Goal: Transaction & Acquisition: Obtain resource

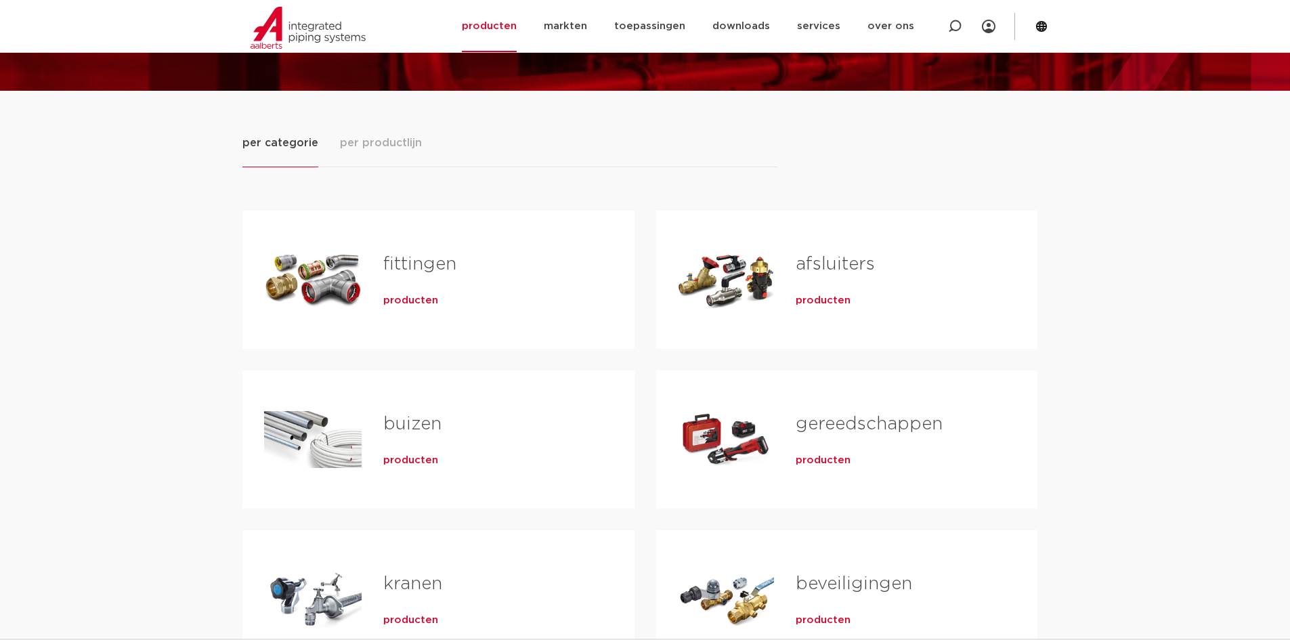
scroll to position [203, 0]
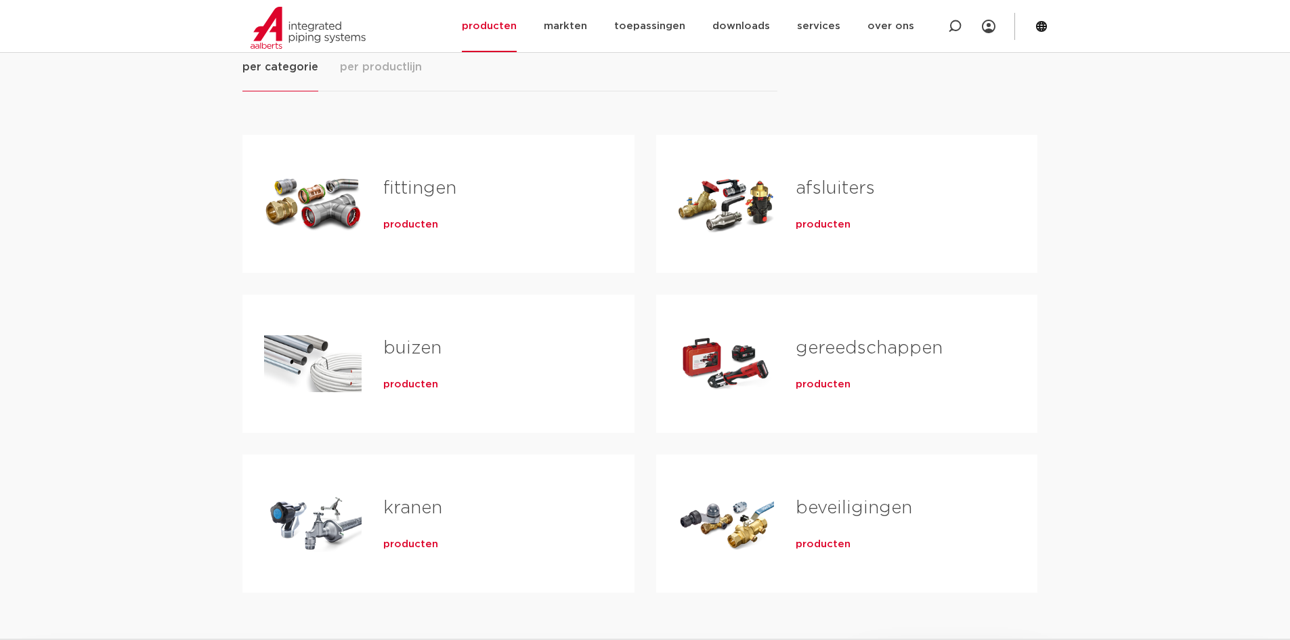
click at [348, 360] on div "Tabs. Open items met enter of spatie, sluit af met escape en navigeer met de pi…" at bounding box center [312, 363] width 97 height 95
click at [403, 357] on link "buizen" at bounding box center [412, 348] width 58 height 18
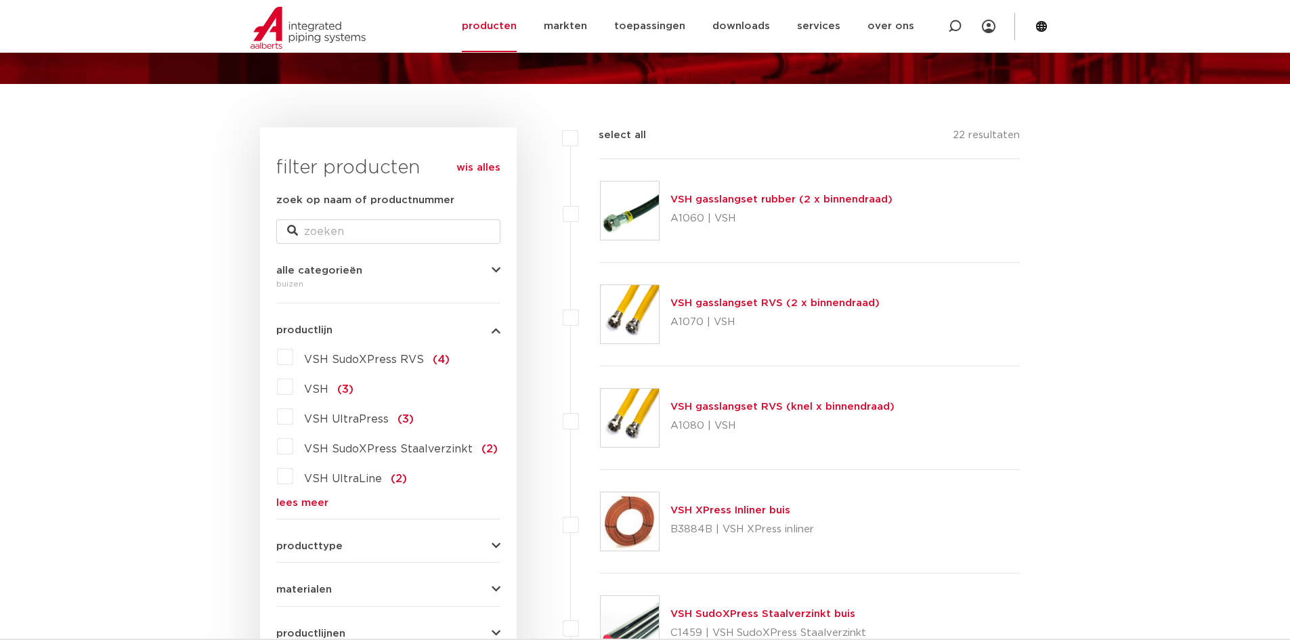
scroll to position [135, 0]
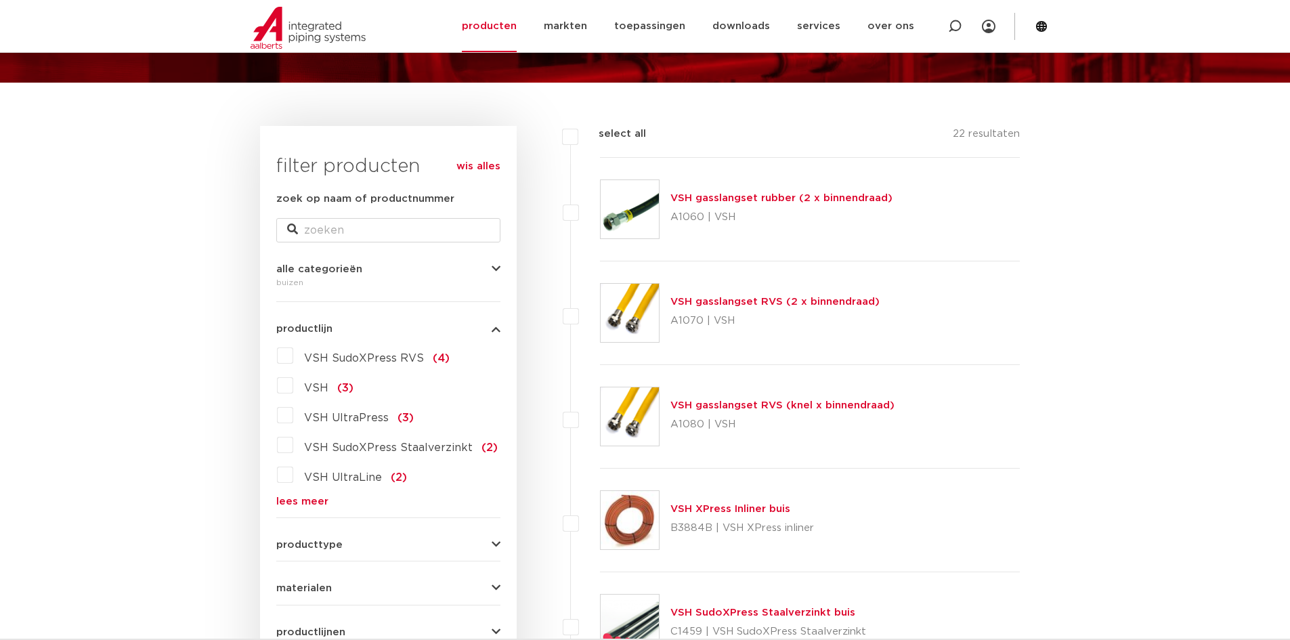
click at [287, 498] on link "lees meer" at bounding box center [388, 501] width 224 height 10
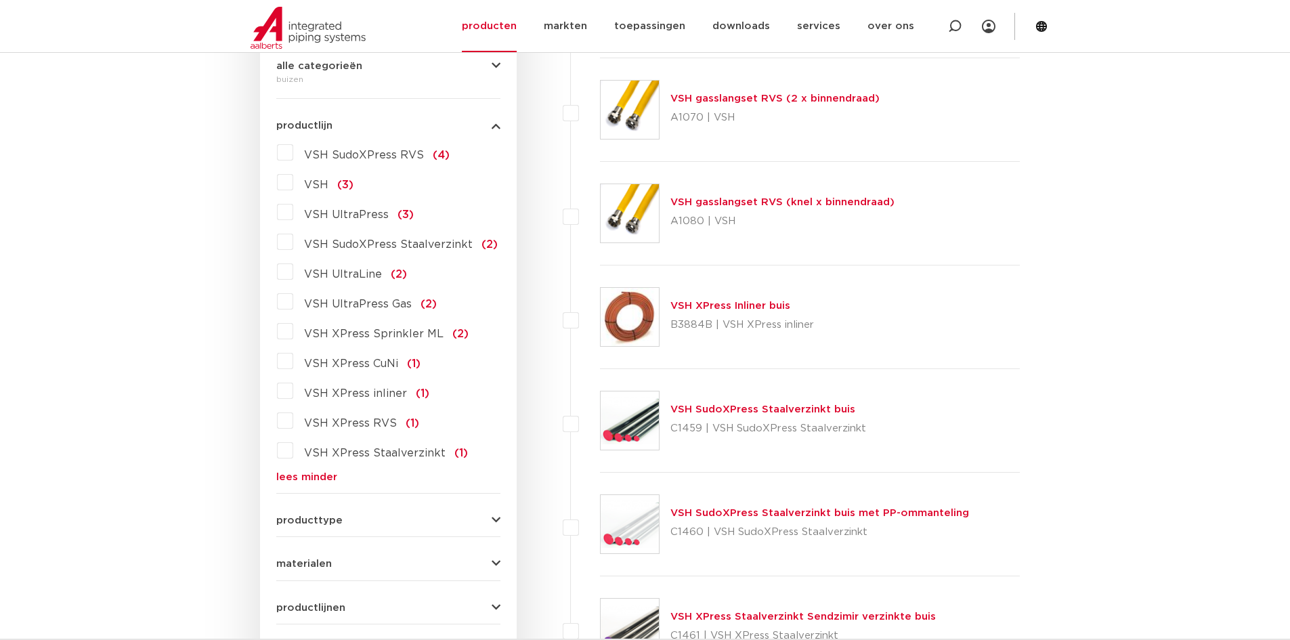
scroll to position [0, 0]
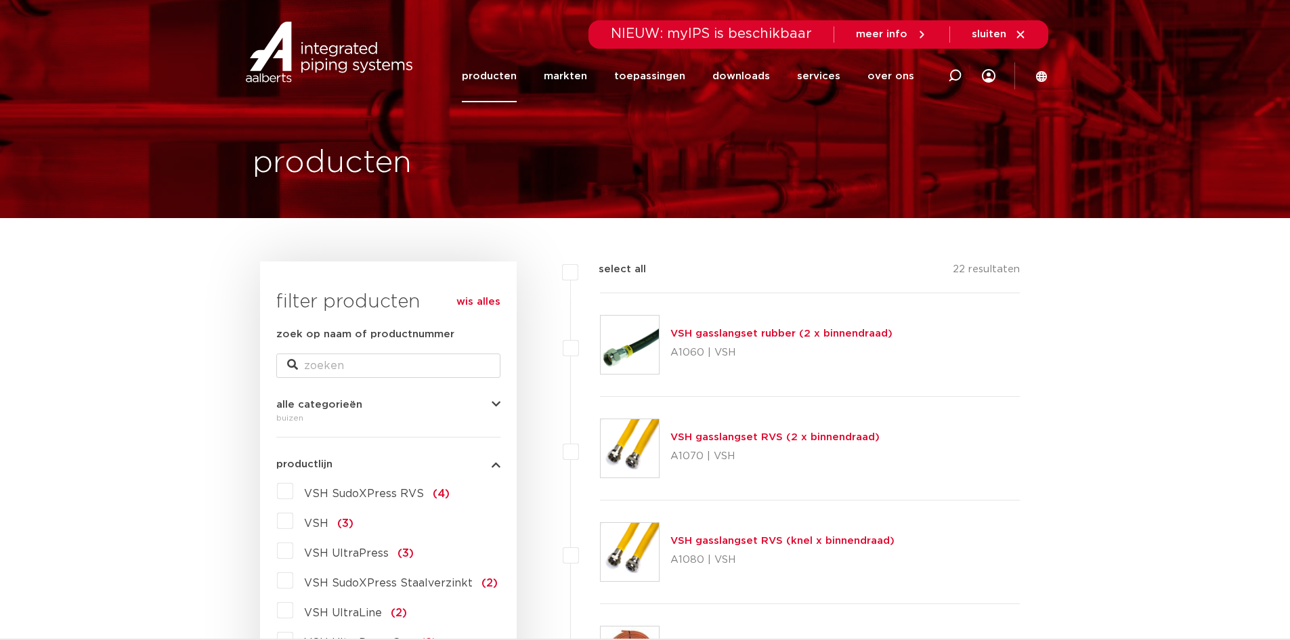
click at [516, 73] on link "producten" at bounding box center [489, 76] width 55 height 52
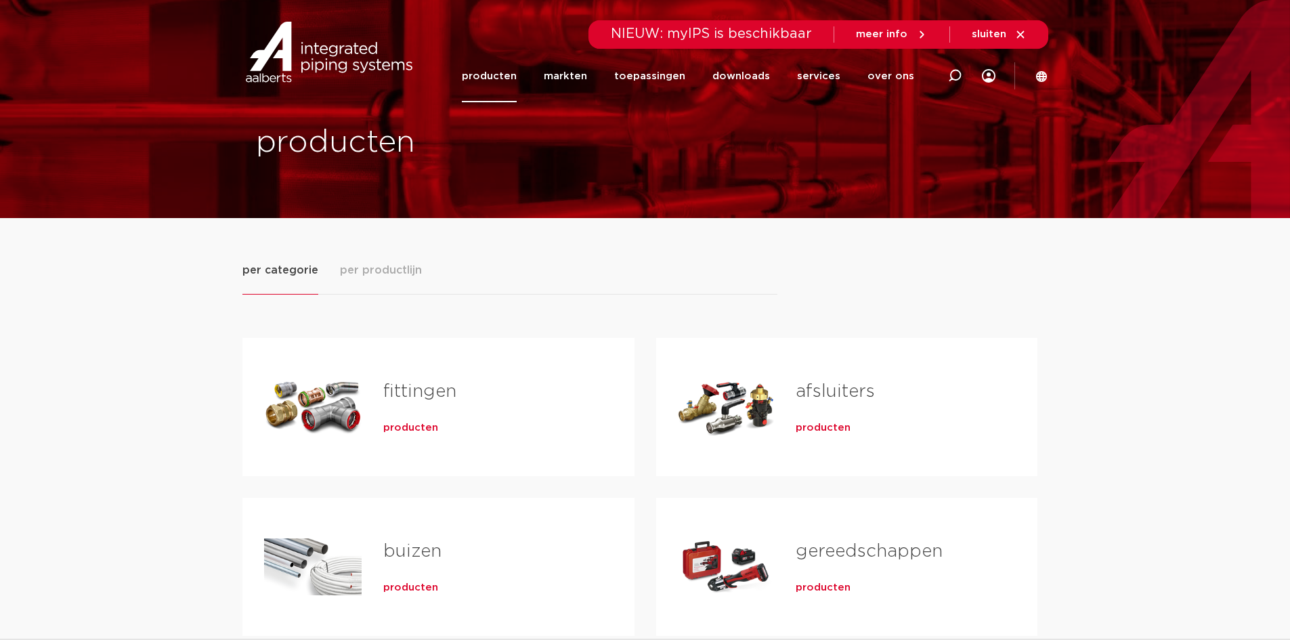
click at [405, 391] on link "fittingen" at bounding box center [419, 391] width 73 height 18
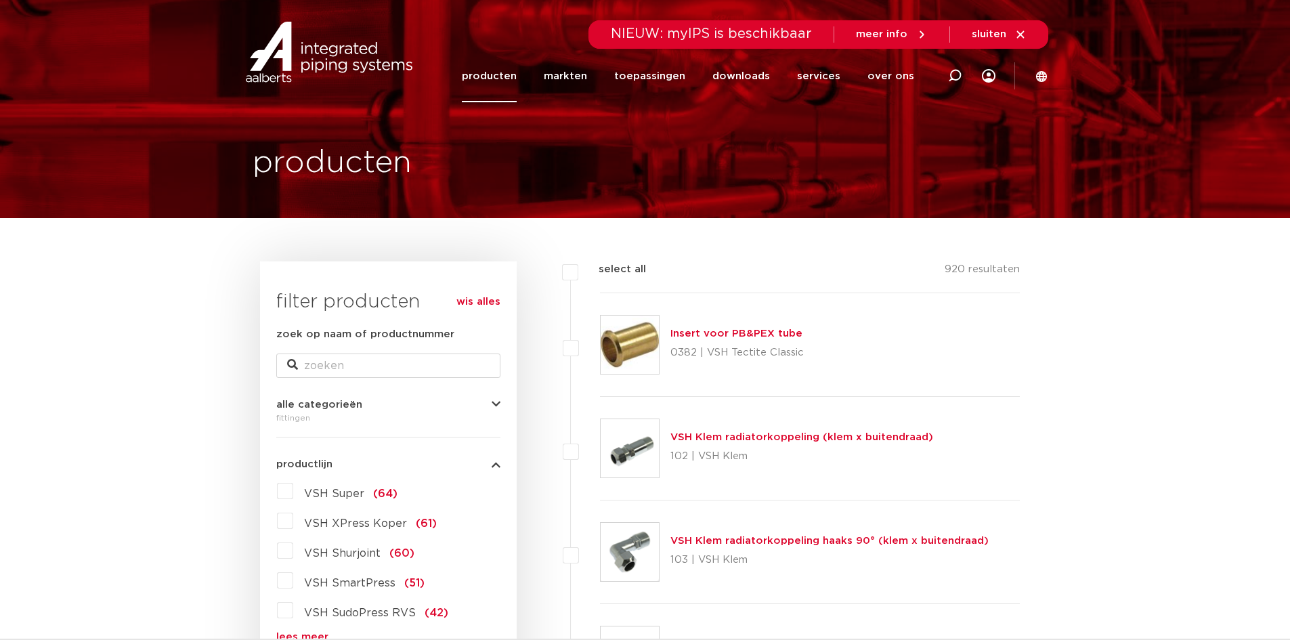
click at [416, 345] on div "zoek op naam of productnummer" at bounding box center [388, 351] width 224 height 51
click at [401, 365] on input "zoek op naam of productnummer" at bounding box center [388, 365] width 224 height 24
type input "0892012"
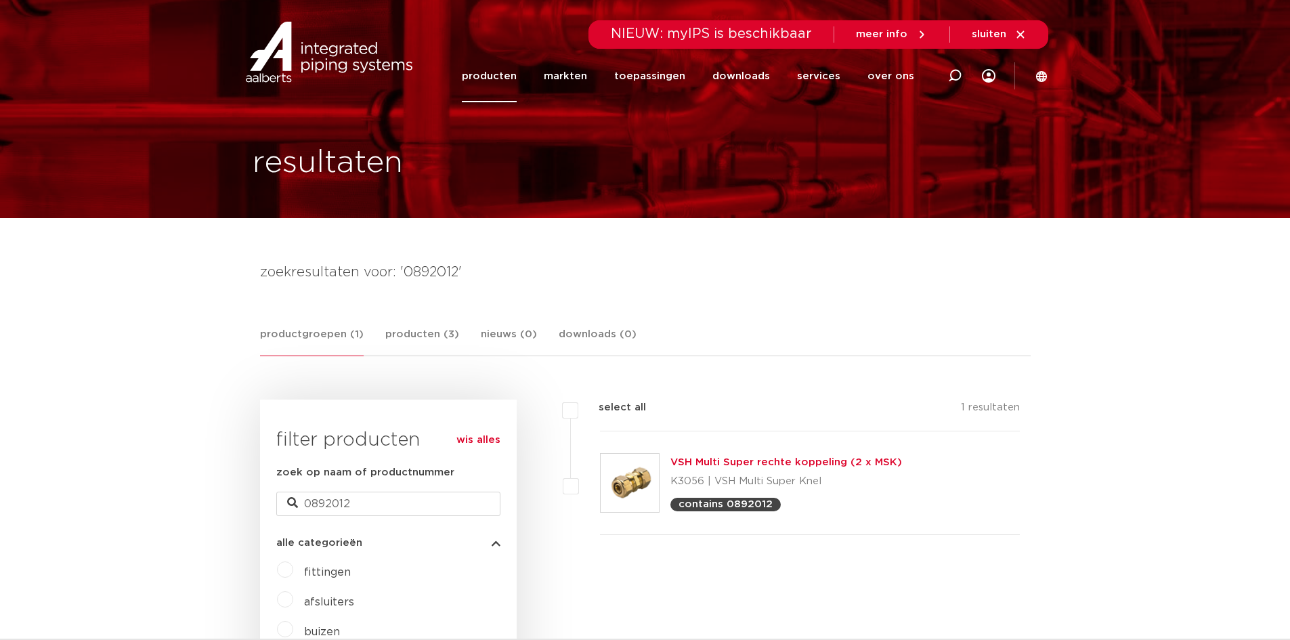
click at [711, 458] on link "VSH Multi Super rechte koppeling (2 x MSK)" at bounding box center [786, 462] width 232 height 10
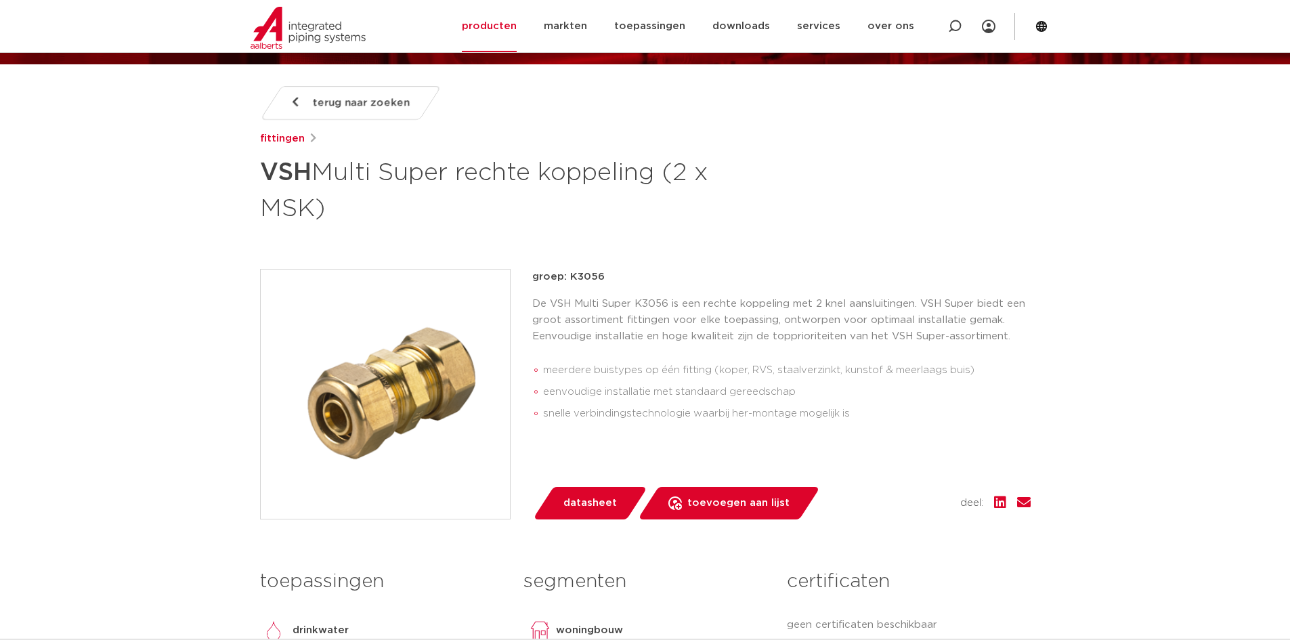
scroll to position [135, 0]
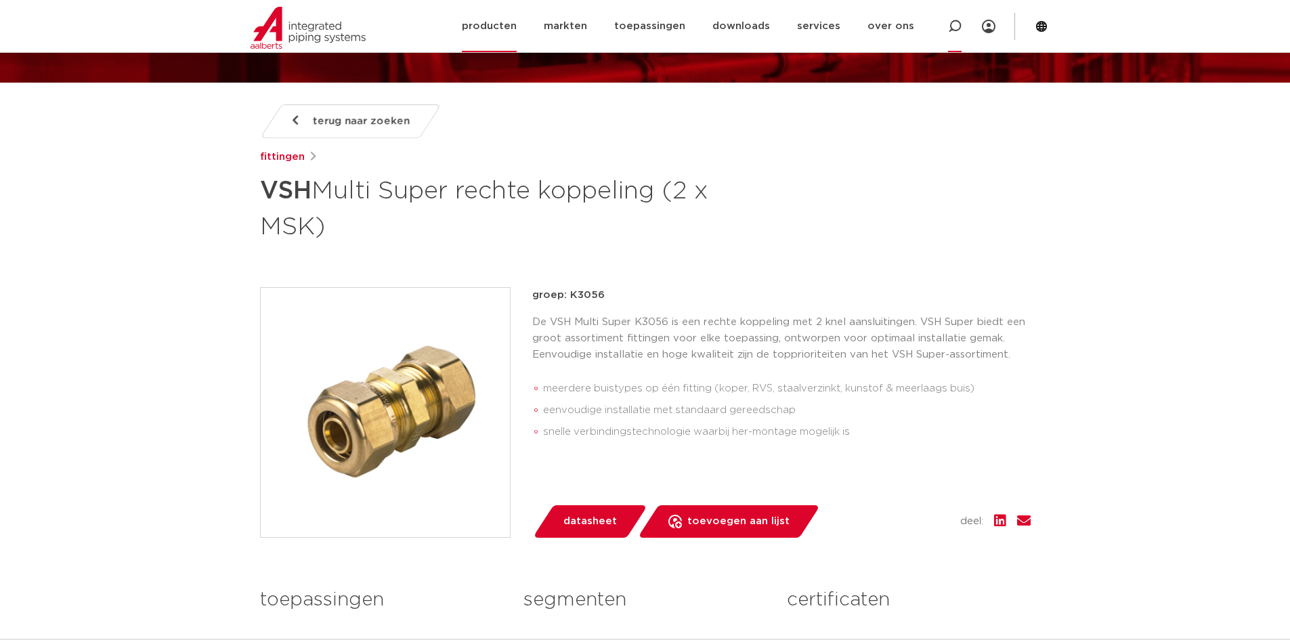
click at [949, 24] on icon at bounding box center [955, 27] width 14 height 14
type input "0892091"
click button "Zoeken" at bounding box center [0, 0] width 0 height 0
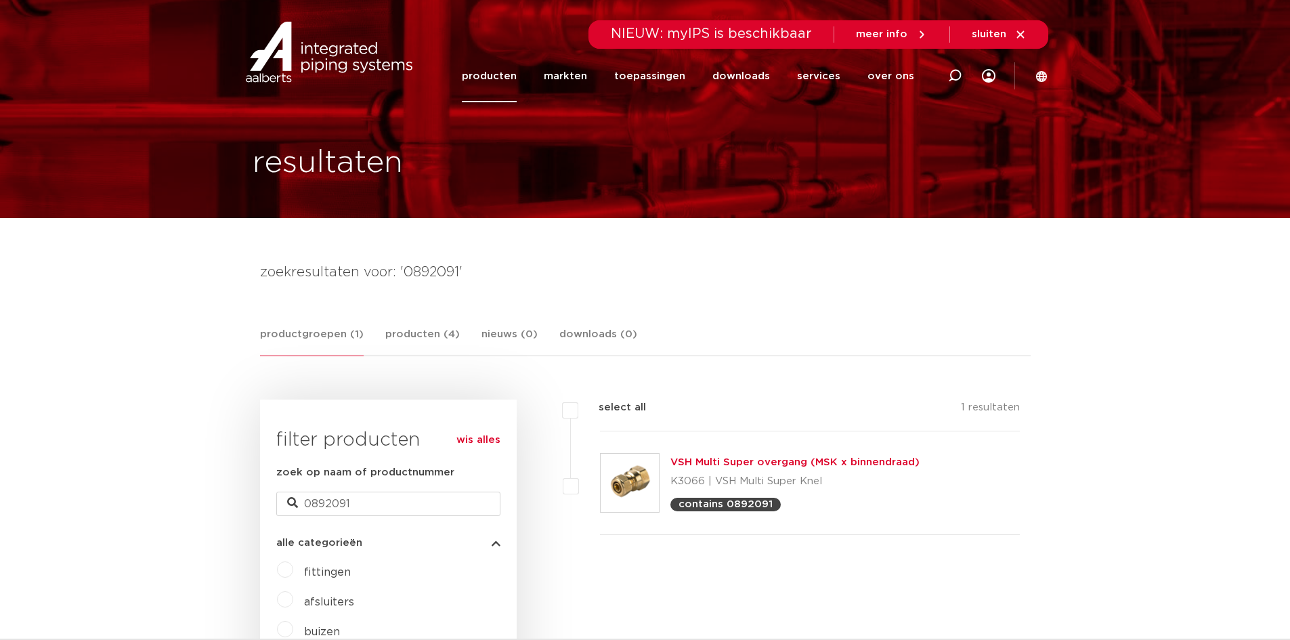
click at [734, 457] on link "VSH Multi Super overgang (MSK x binnendraad)" at bounding box center [794, 462] width 249 height 10
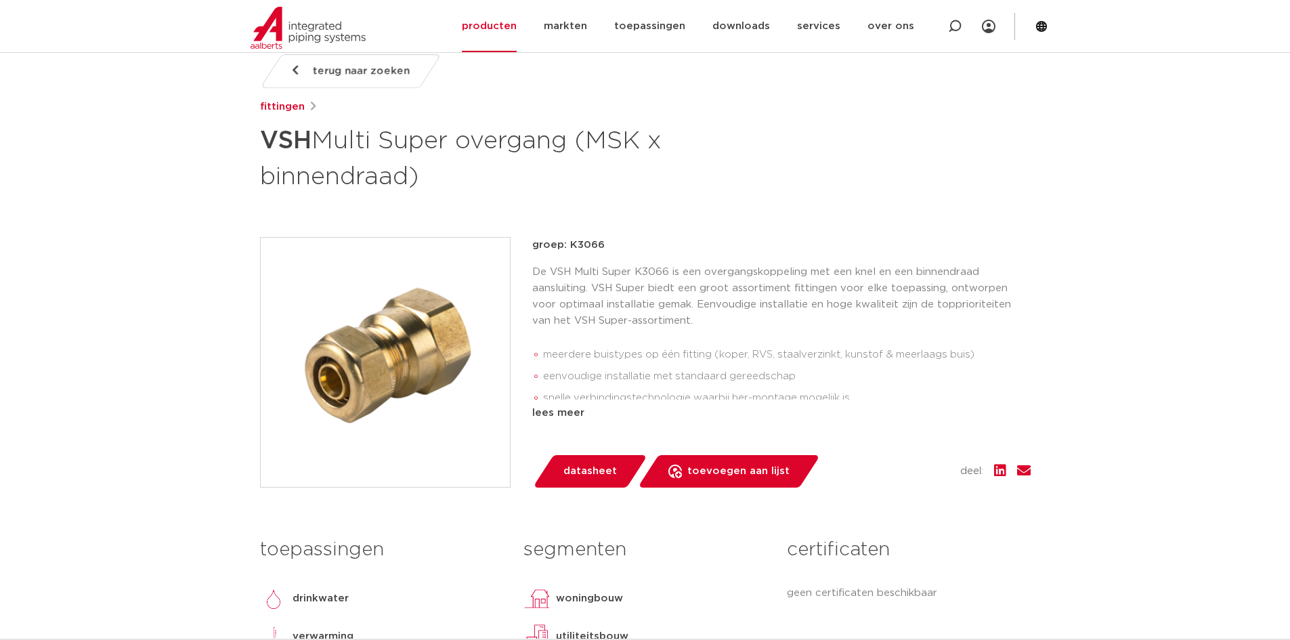
scroll to position [135, 0]
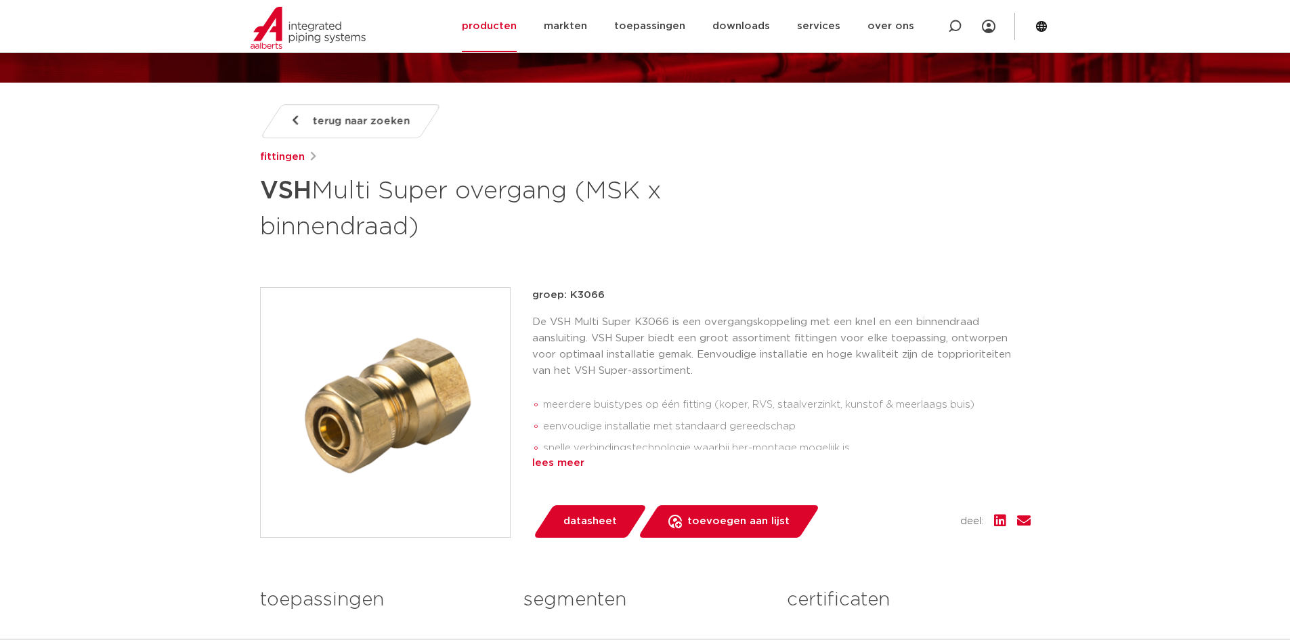
click at [560, 462] on div "lees meer" at bounding box center [781, 463] width 498 height 16
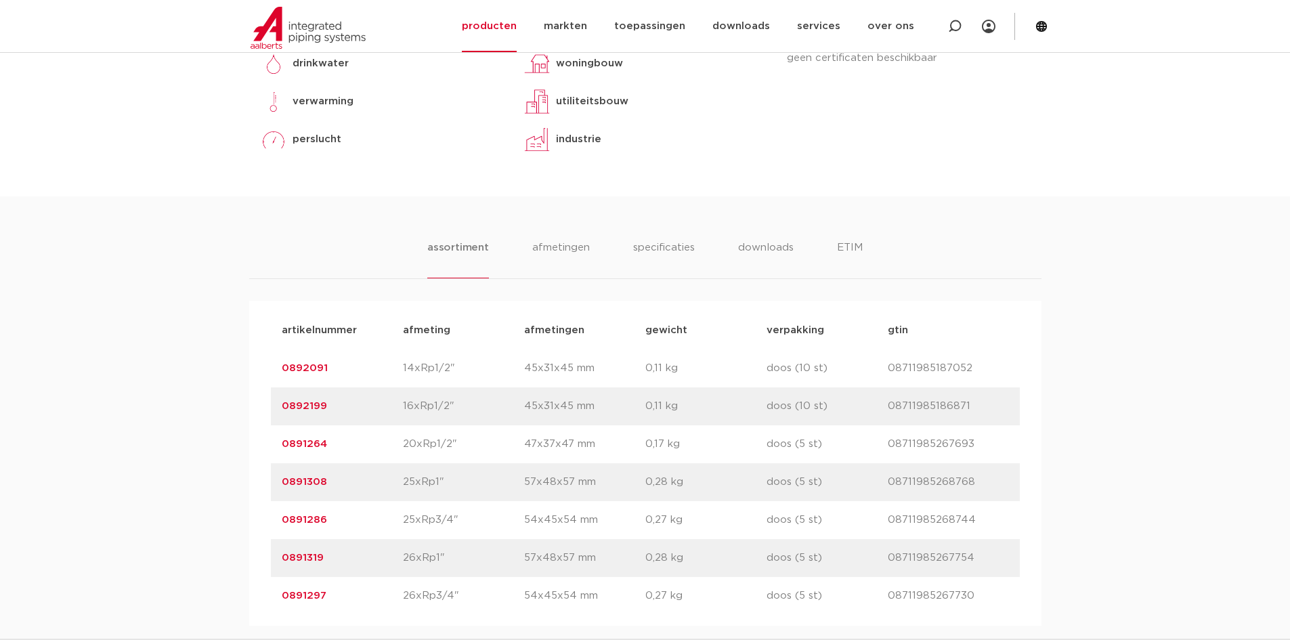
scroll to position [812, 0]
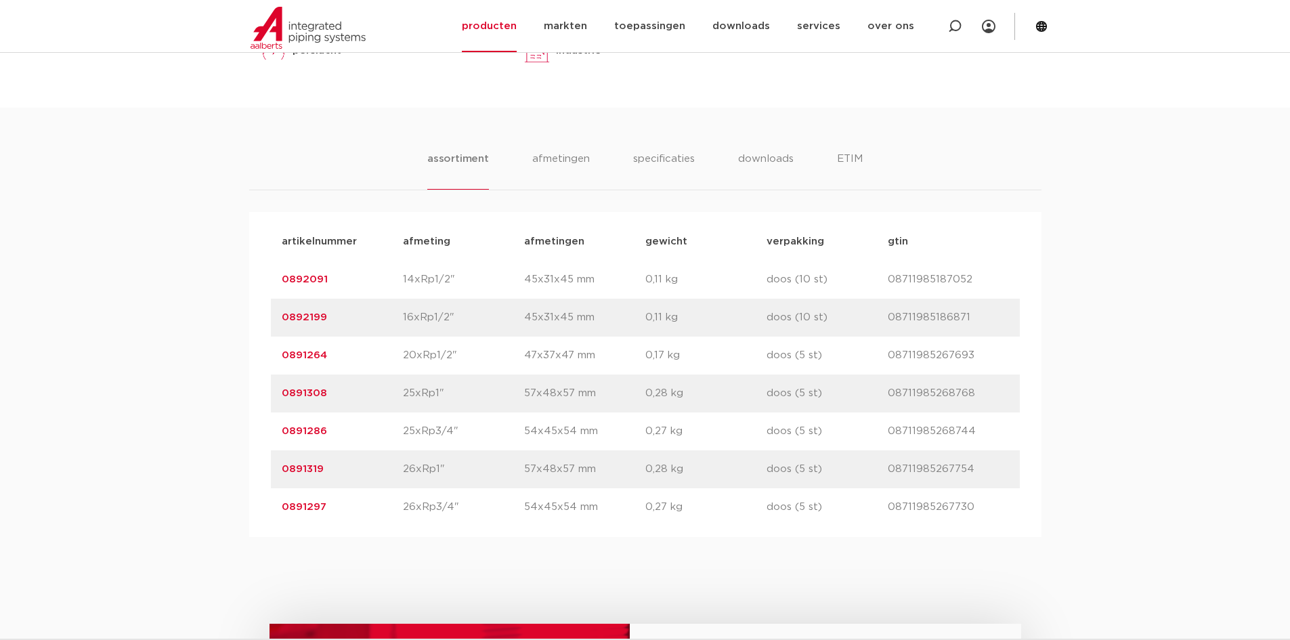
scroll to position [812, 0]
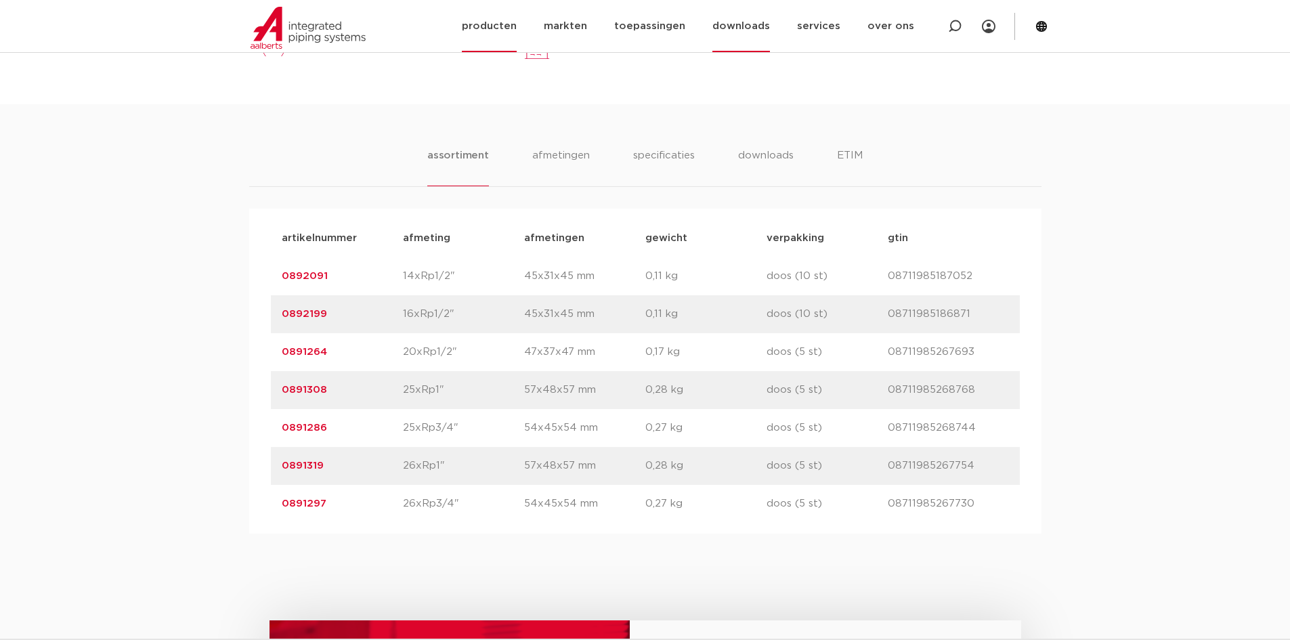
click at [726, 30] on link "downloads" at bounding box center [741, 26] width 58 height 52
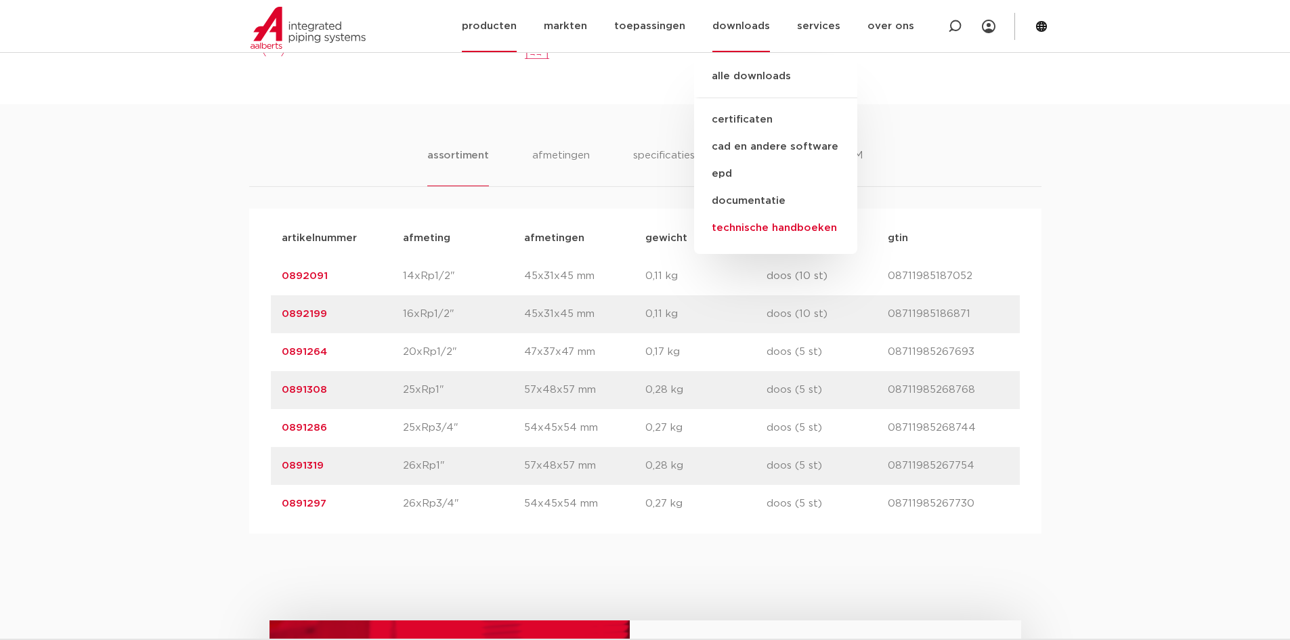
click at [757, 227] on link "technische handboeken" at bounding box center [775, 228] width 163 height 27
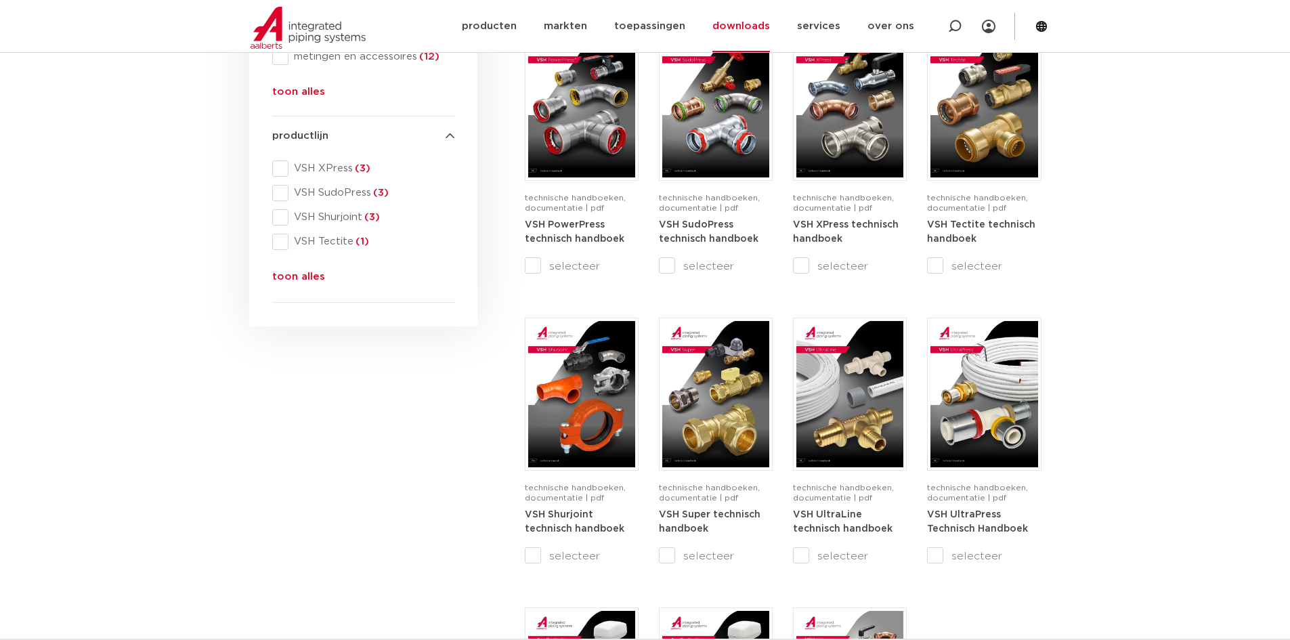
scroll to position [609, 0]
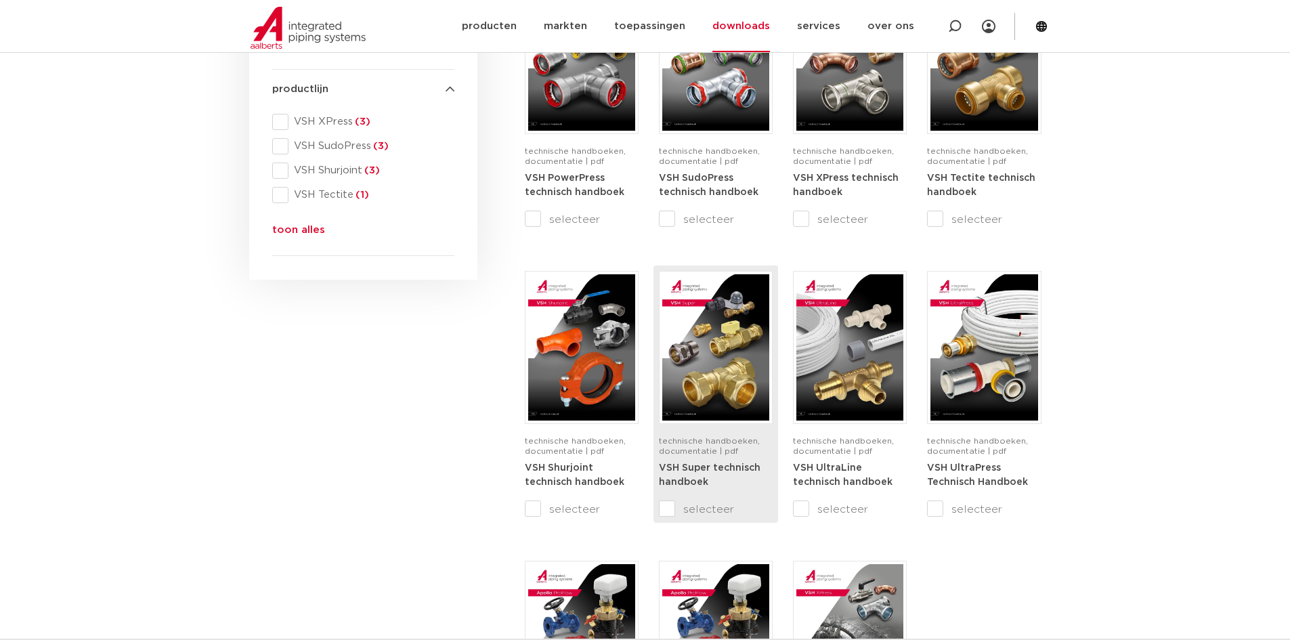
click at [710, 354] on img at bounding box center [715, 347] width 107 height 146
